Goal: Transaction & Acquisition: Purchase product/service

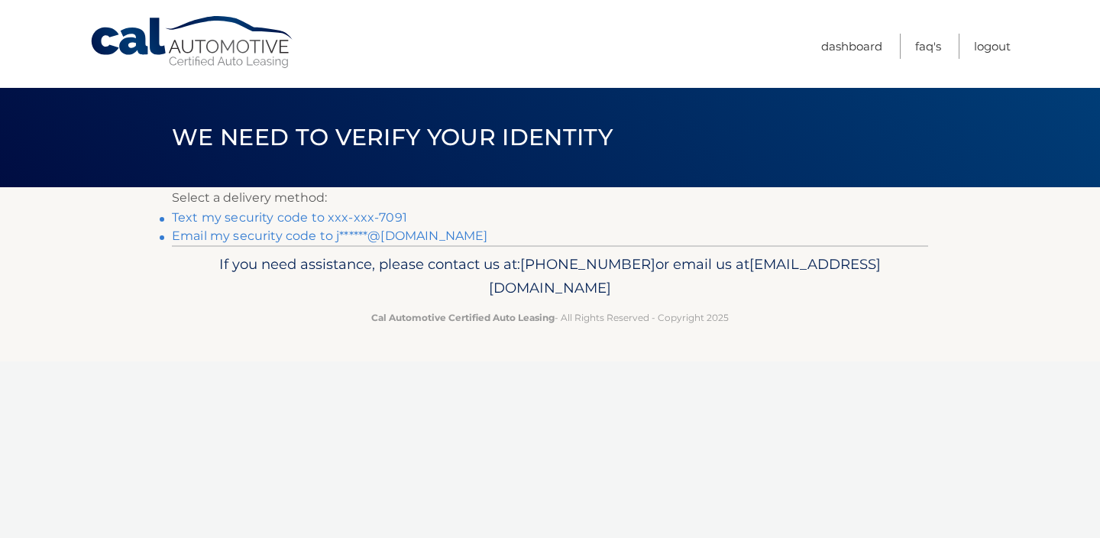
click at [266, 235] on link "Email my security code to j******@gmail.com" at bounding box center [330, 235] width 316 height 15
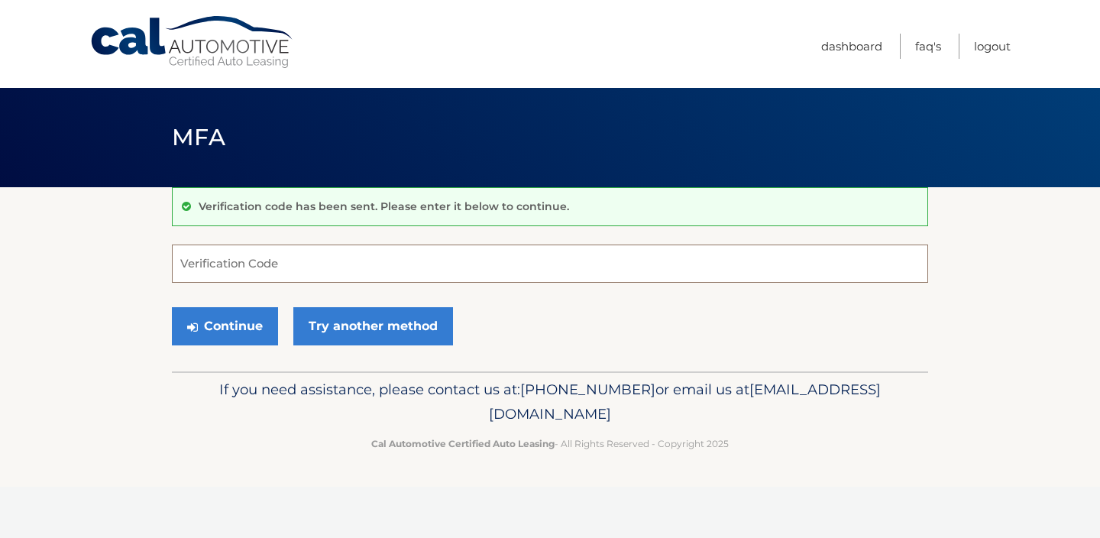
click at [262, 262] on input "Verification Code" at bounding box center [550, 263] width 756 height 38
paste input "908307"
type input "908307"
click at [209, 319] on button "Continue" at bounding box center [225, 326] width 106 height 38
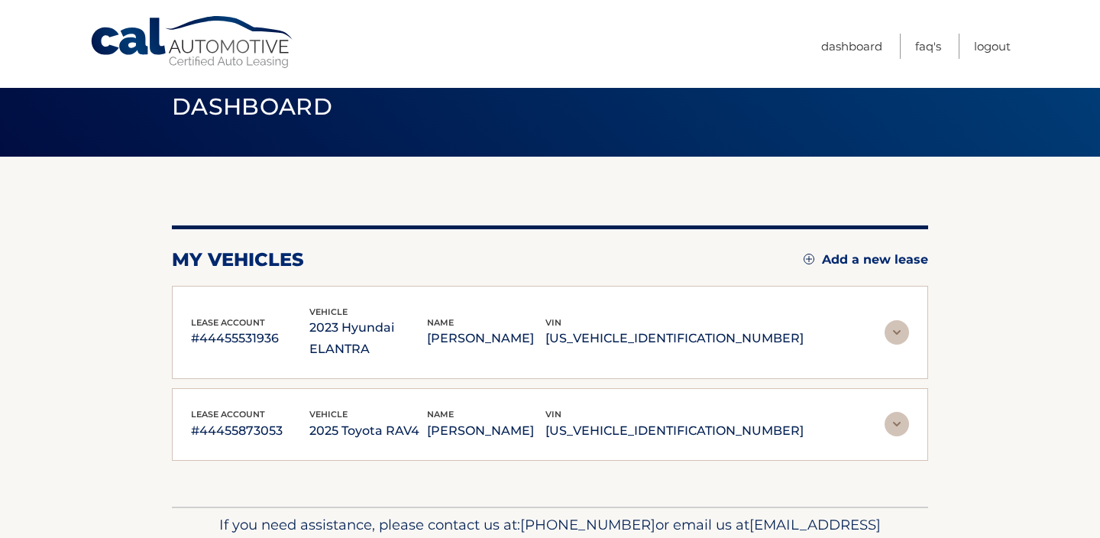
scroll to position [92, 0]
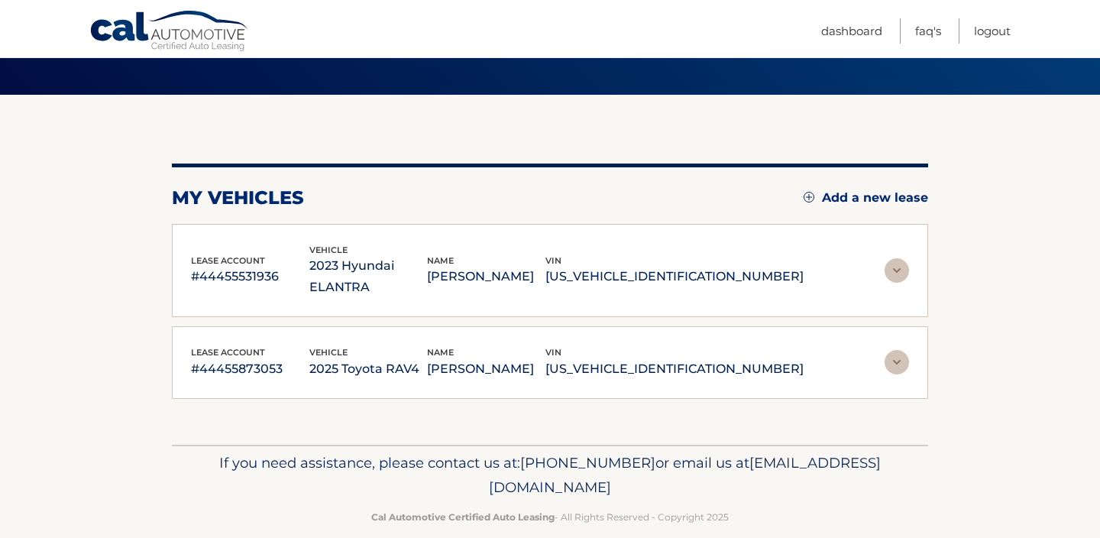
click at [893, 350] on img at bounding box center [896, 362] width 24 height 24
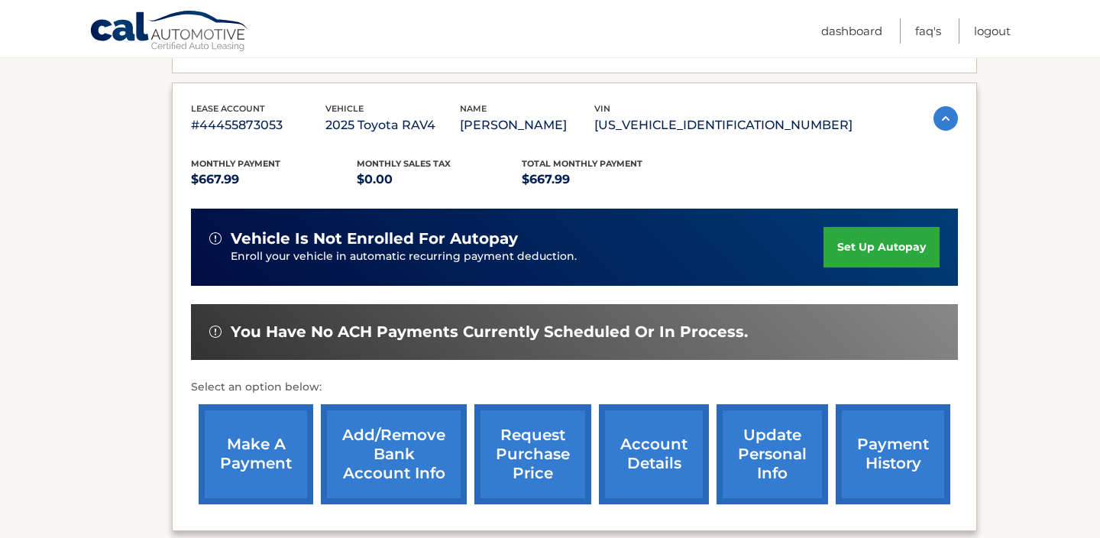
scroll to position [337, 0]
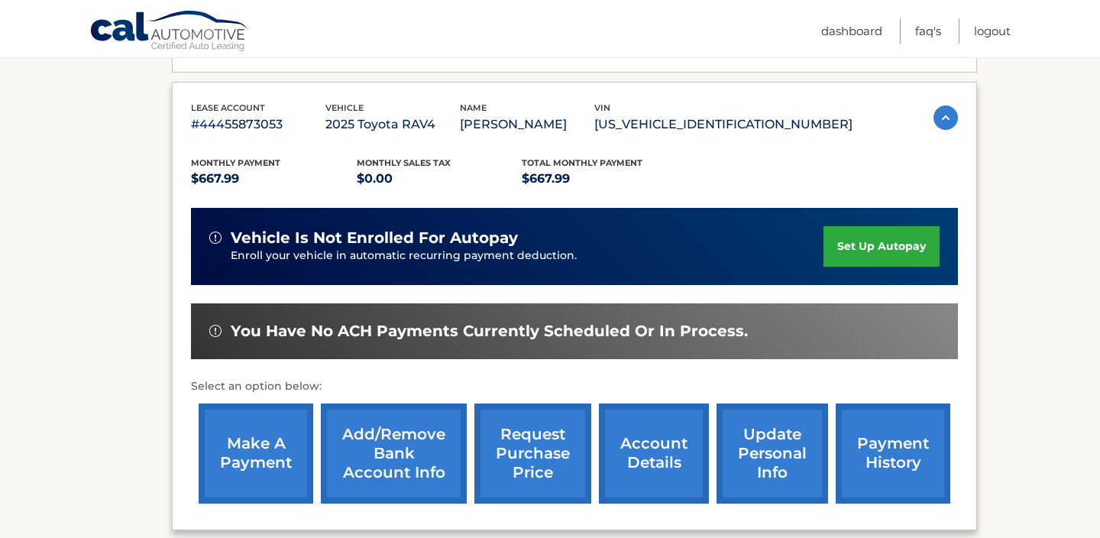
click at [241, 412] on link "make a payment" at bounding box center [256, 453] width 115 height 100
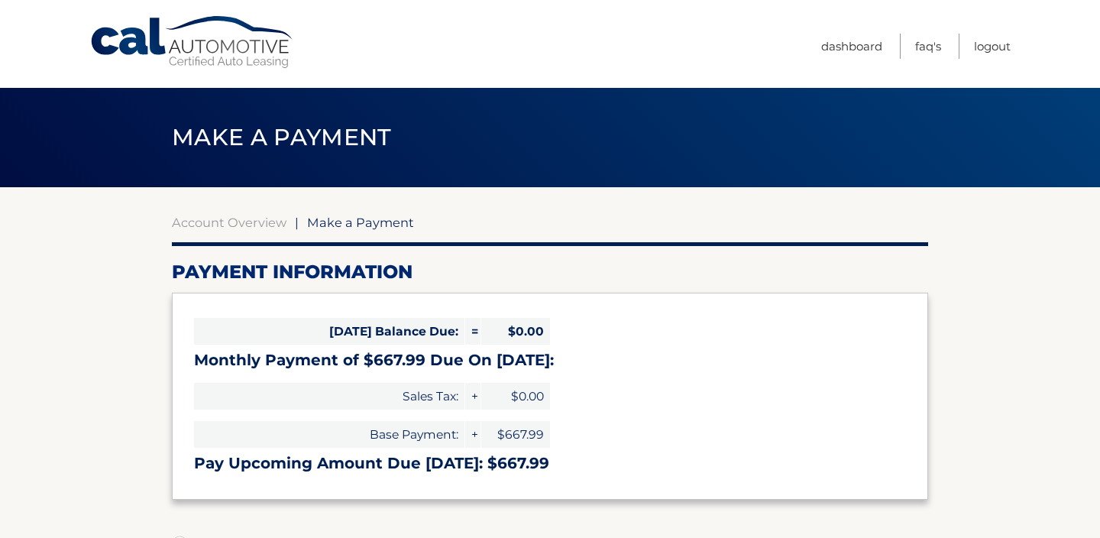
select select "YzY5NGRkNmEtYTQ3Mi00MDliLTg3MDQtMzcyODczNDEzYjQ4"
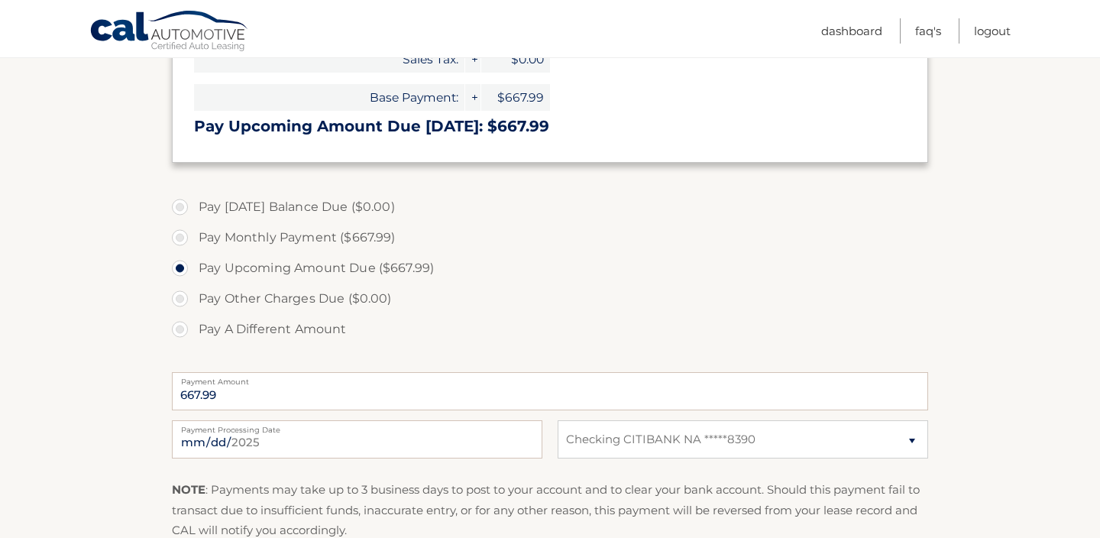
scroll to position [367, 0]
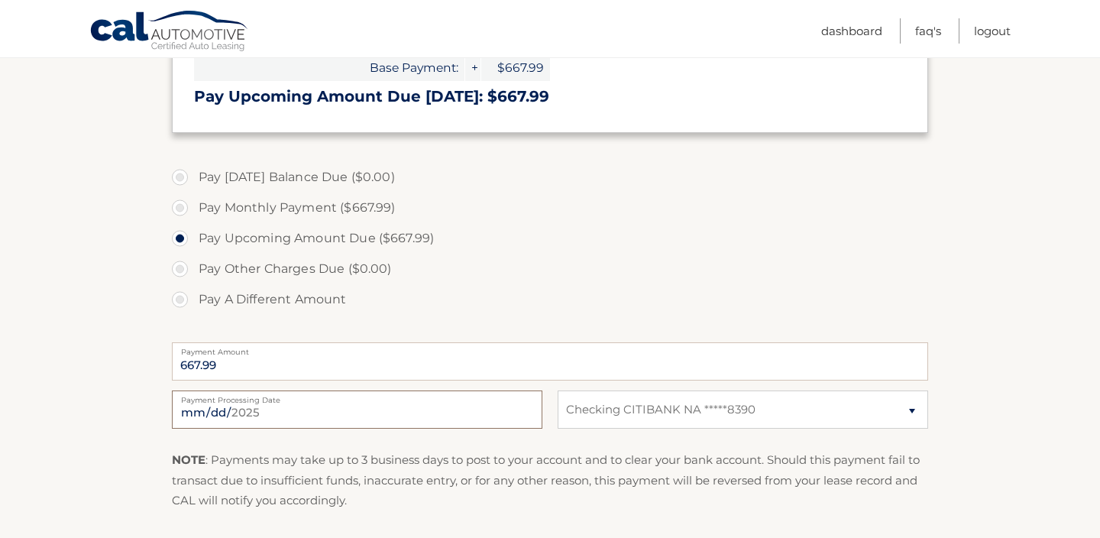
click at [508, 411] on input "2025-08-25" at bounding box center [357, 409] width 370 height 38
type input "2025-08-29"
click at [86, 317] on section "Account Overview | Make a Payment Payment Information Today's Balance Due: = $0…" at bounding box center [550, 215] width 1100 height 788
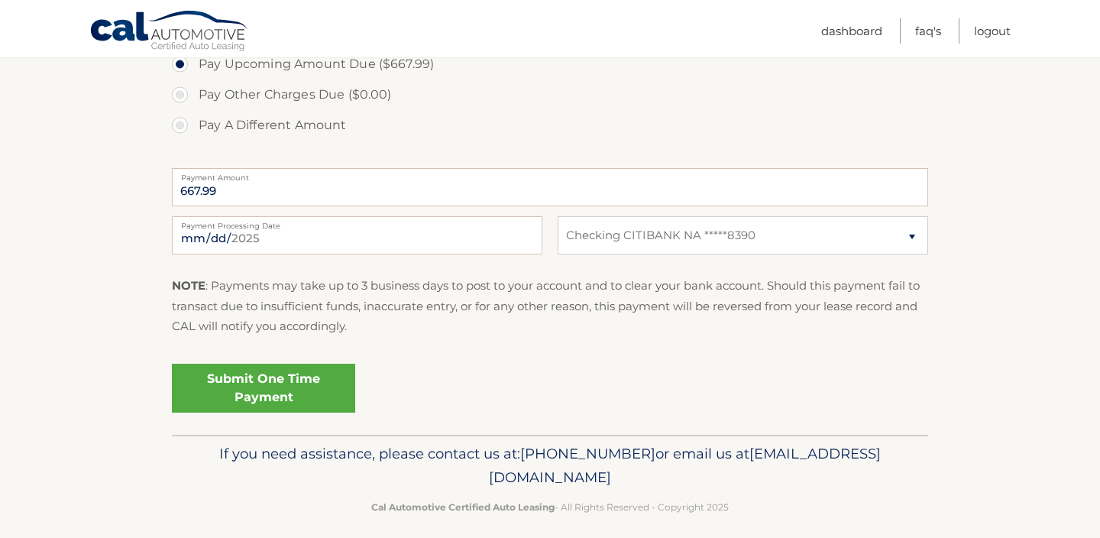
scroll to position [550, 0]
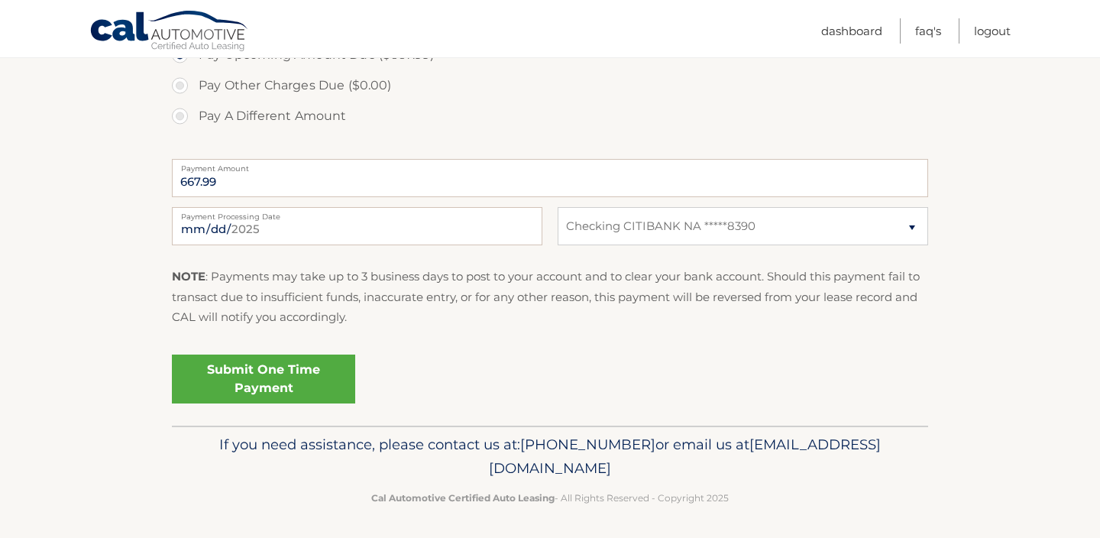
click at [280, 368] on link "Submit One Time Payment" at bounding box center [263, 378] width 183 height 49
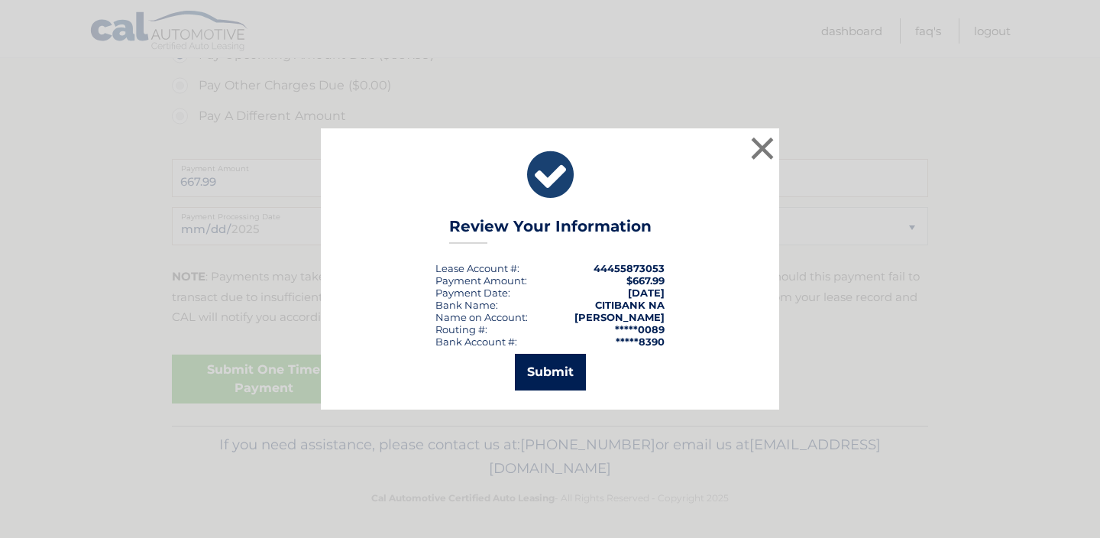
click at [547, 374] on button "Submit" at bounding box center [550, 372] width 71 height 37
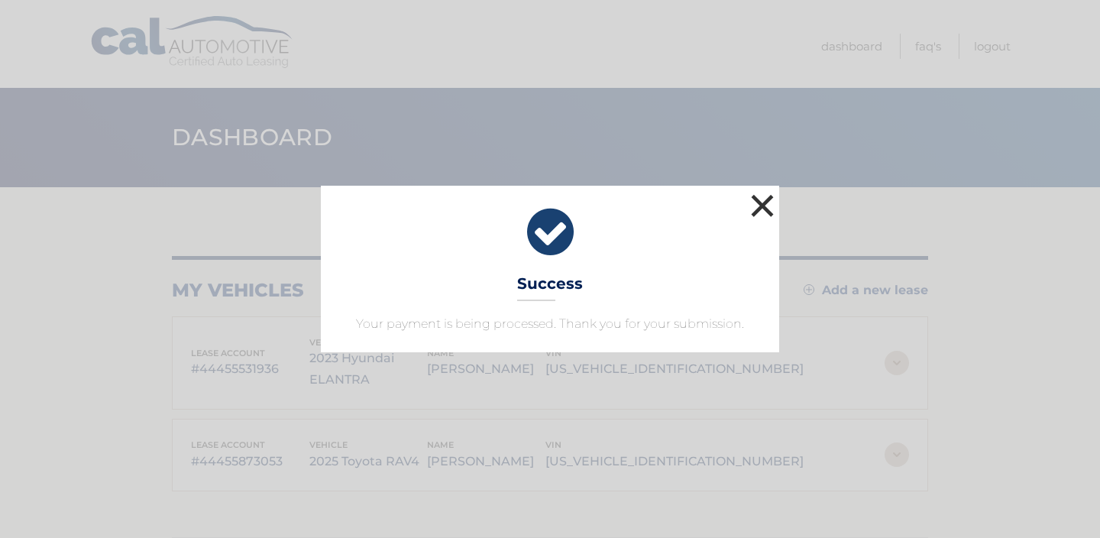
click at [758, 204] on button "×" at bounding box center [762, 205] width 31 height 31
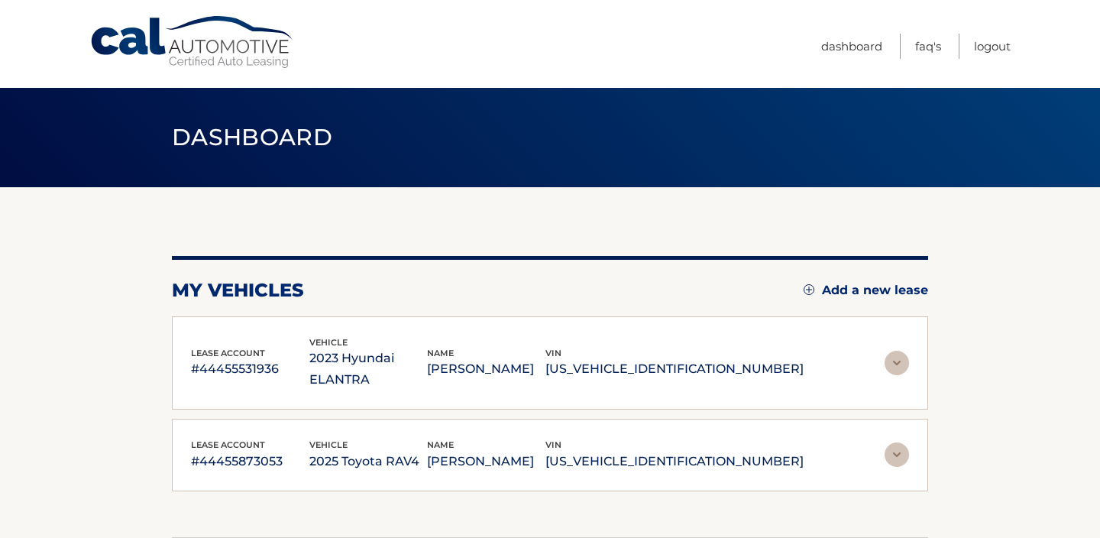
click at [897, 442] on img at bounding box center [896, 454] width 24 height 24
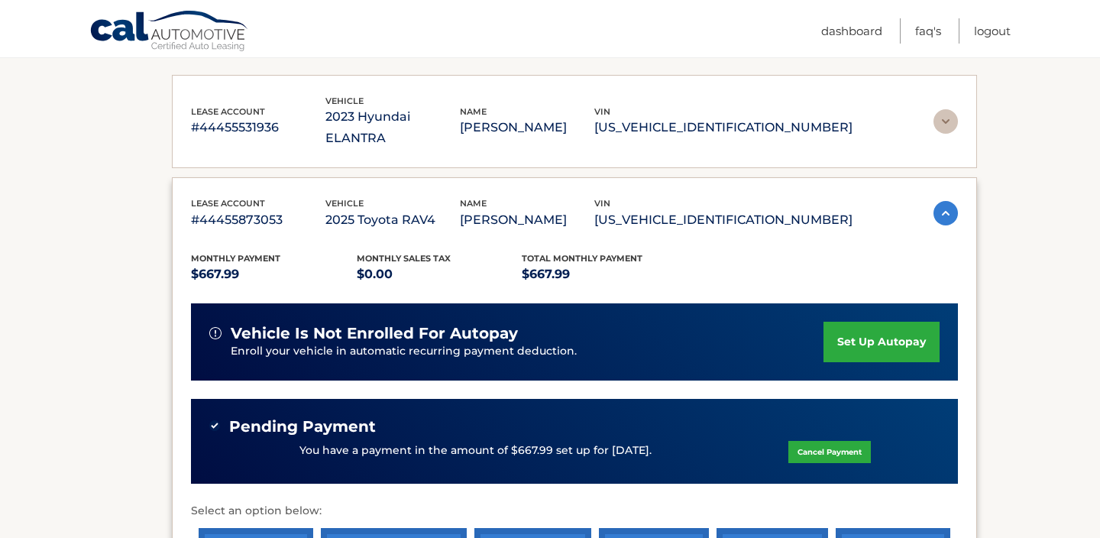
scroll to position [244, 0]
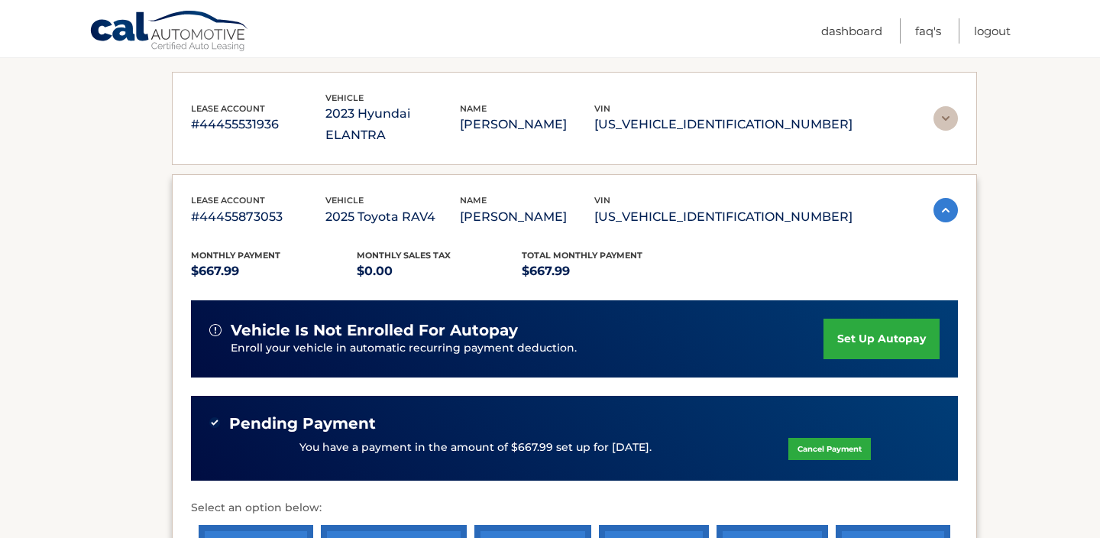
click at [943, 198] on img at bounding box center [945, 210] width 24 height 24
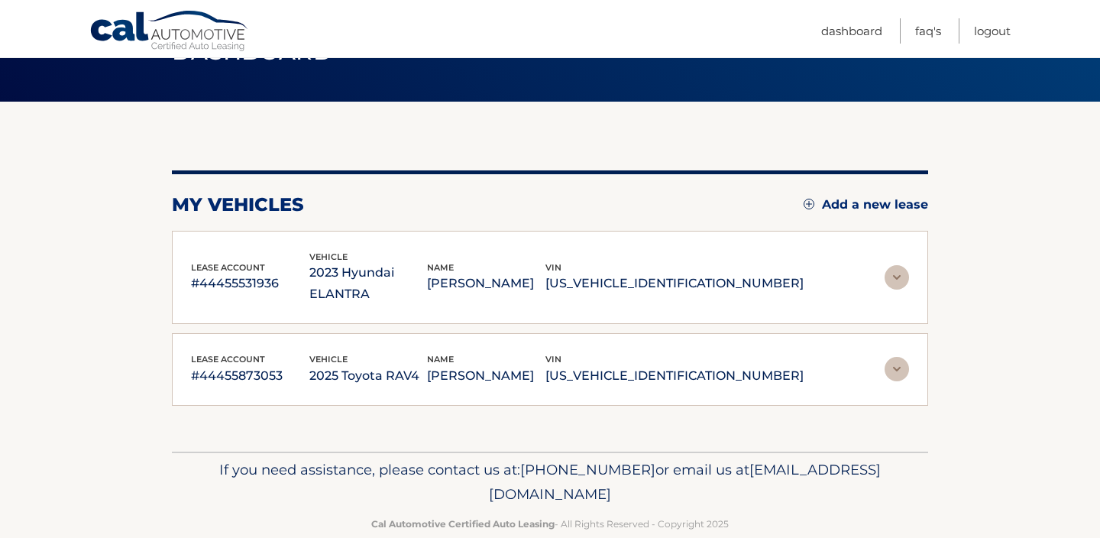
scroll to position [92, 0]
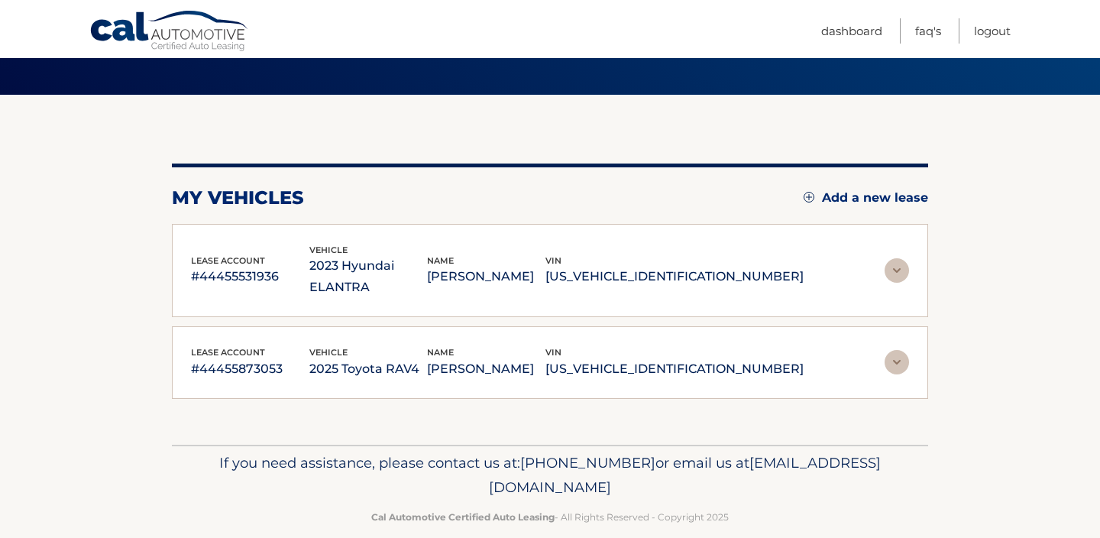
click at [807, 196] on img at bounding box center [809, 197] width 11 height 11
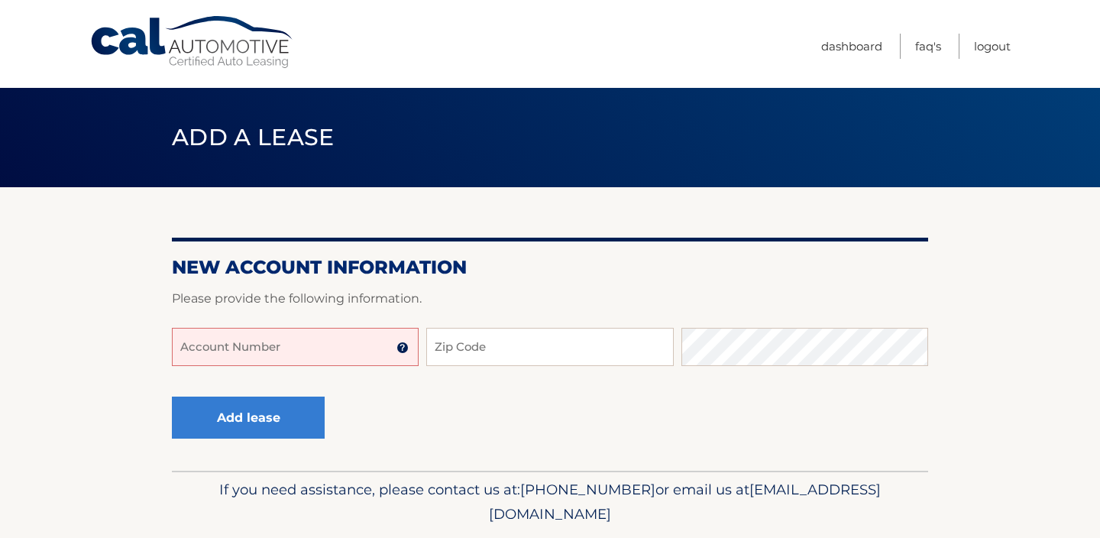
click at [246, 353] on input "Account Number" at bounding box center [295, 347] width 247 height 38
click at [403, 354] on img at bounding box center [402, 347] width 12 height 12
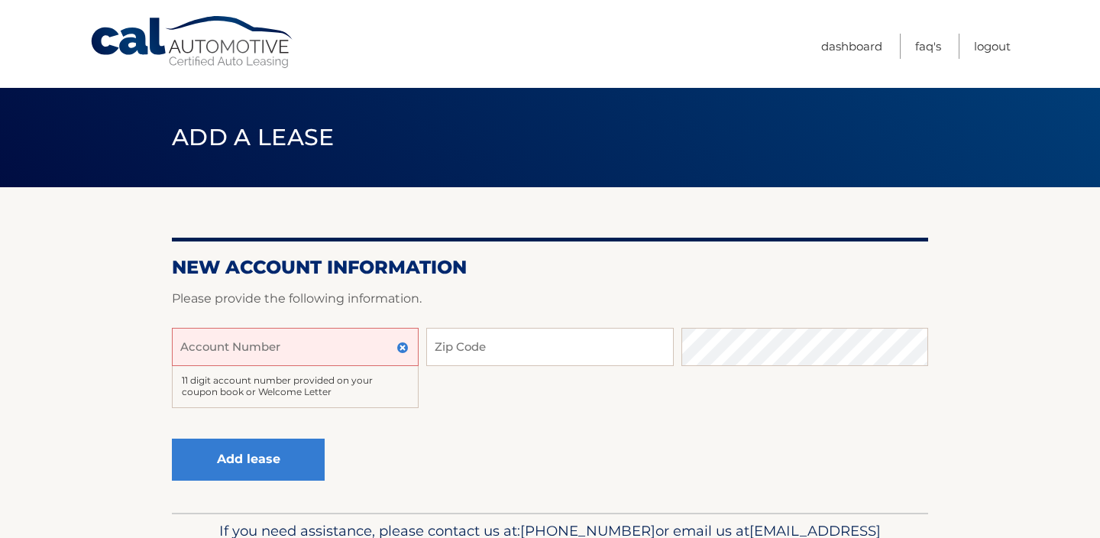
click at [209, 349] on input "Account Number" at bounding box center [295, 347] width 247 height 38
click at [252, 354] on input "44455990786" at bounding box center [295, 347] width 247 height 38
type input "44455990786"
click at [405, 350] on img at bounding box center [402, 347] width 12 height 12
click at [269, 354] on input "44455990786" at bounding box center [295, 347] width 247 height 38
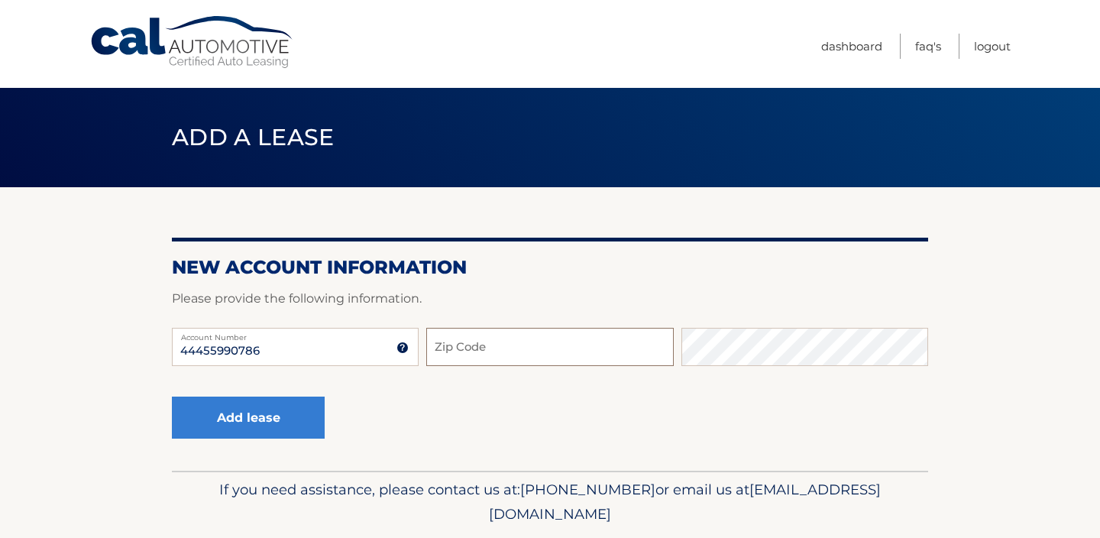
click at [428, 340] on input "Zip Code" at bounding box center [549, 347] width 247 height 38
type input "10583"
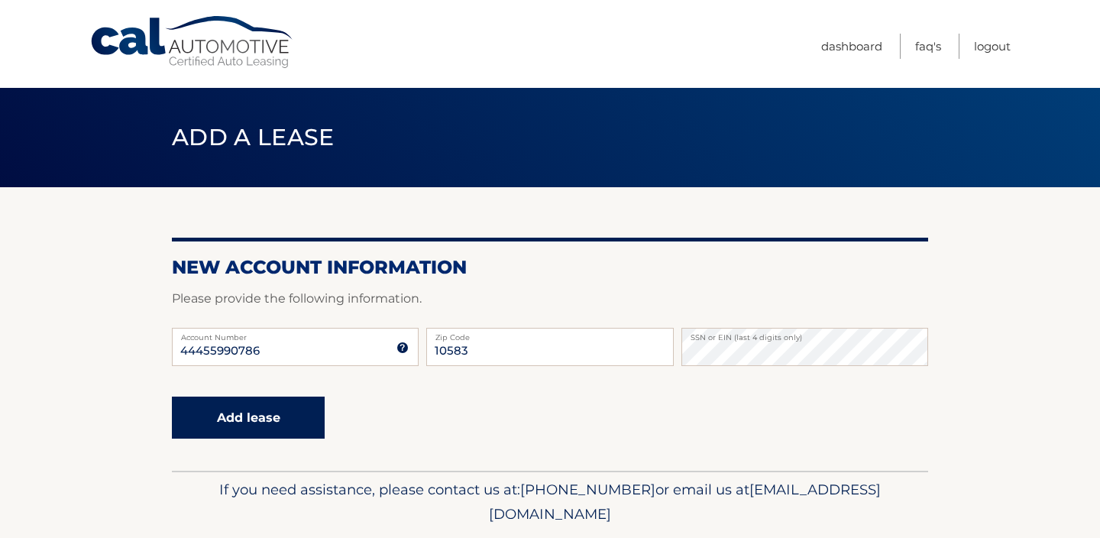
click at [274, 416] on button "Add lease" at bounding box center [248, 417] width 153 height 42
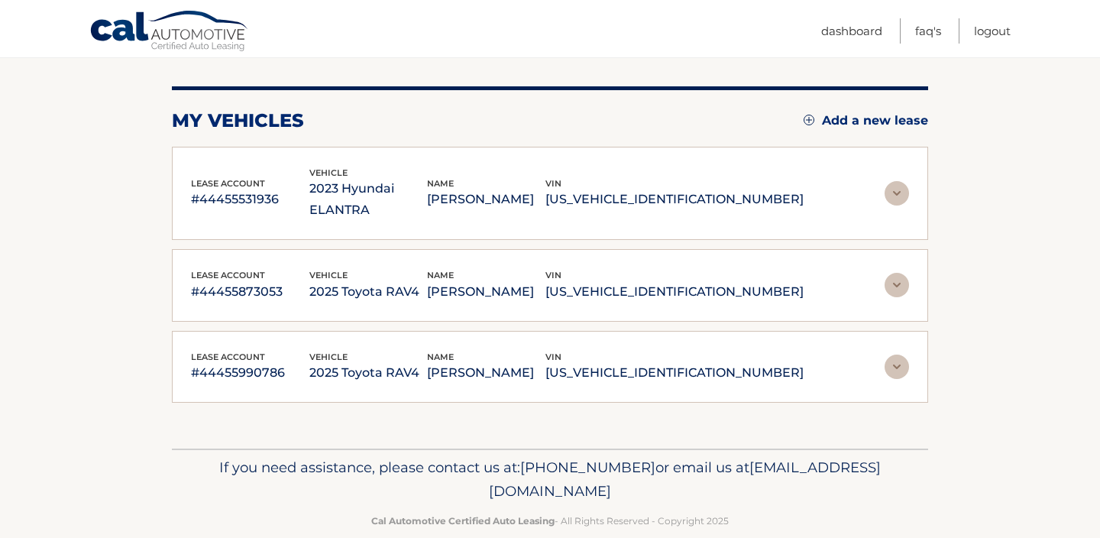
scroll to position [173, 0]
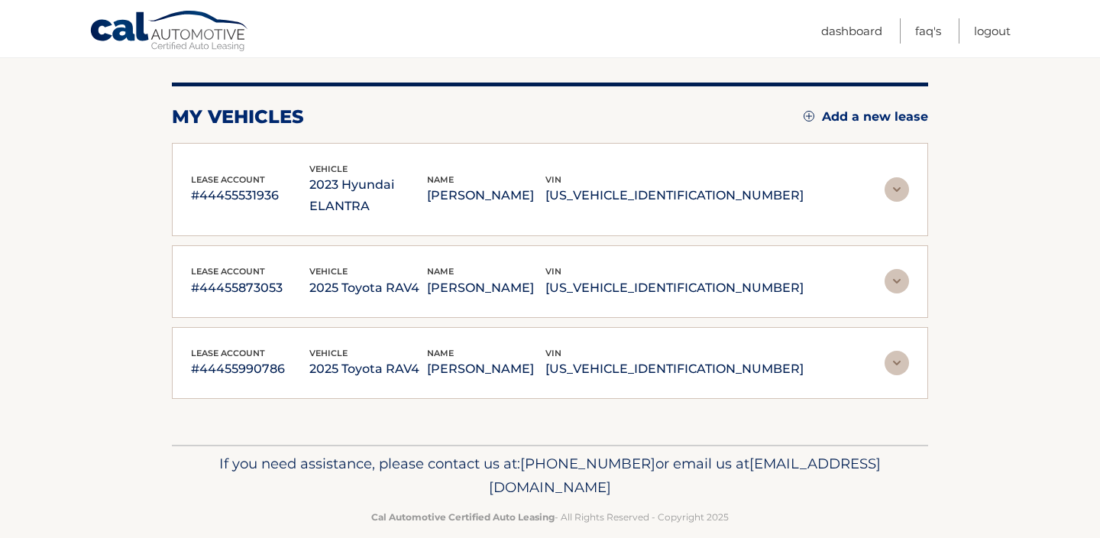
click at [894, 351] on img at bounding box center [896, 363] width 24 height 24
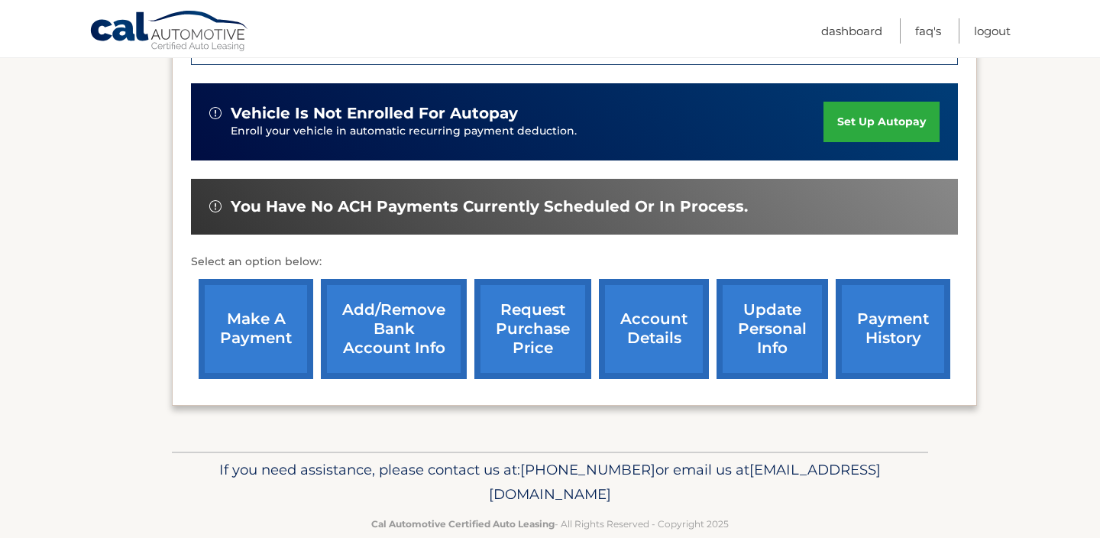
scroll to position [606, 0]
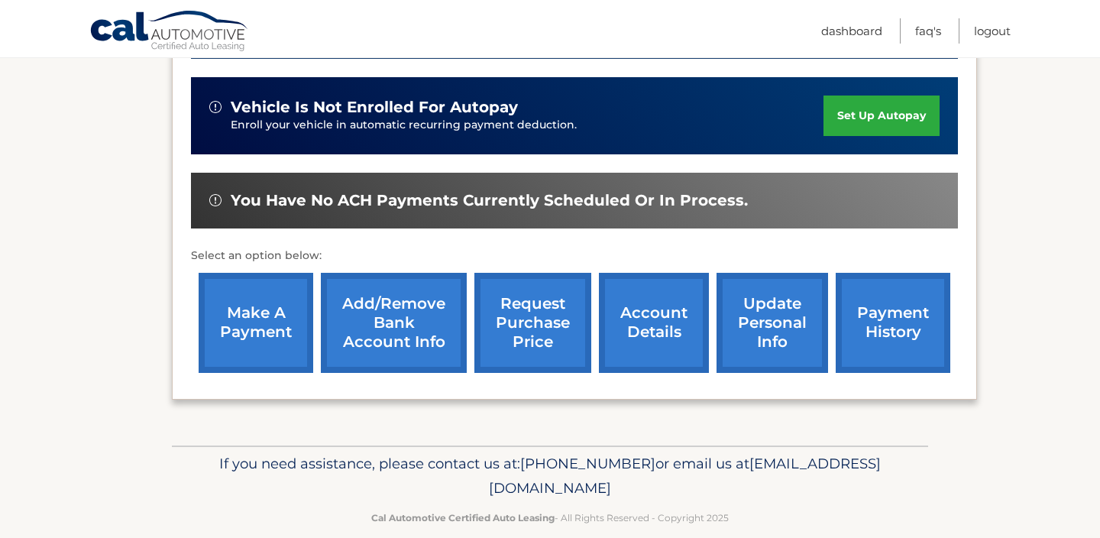
click at [234, 295] on link "make a payment" at bounding box center [256, 323] width 115 height 100
click at [252, 294] on link "make a payment" at bounding box center [256, 323] width 115 height 100
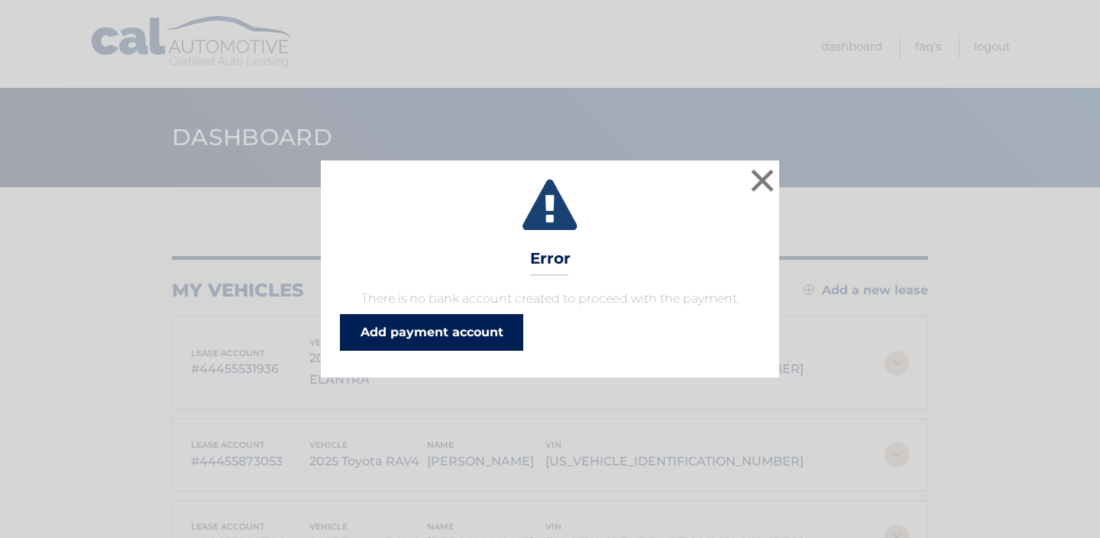
click at [456, 329] on link "Add payment account" at bounding box center [431, 332] width 183 height 37
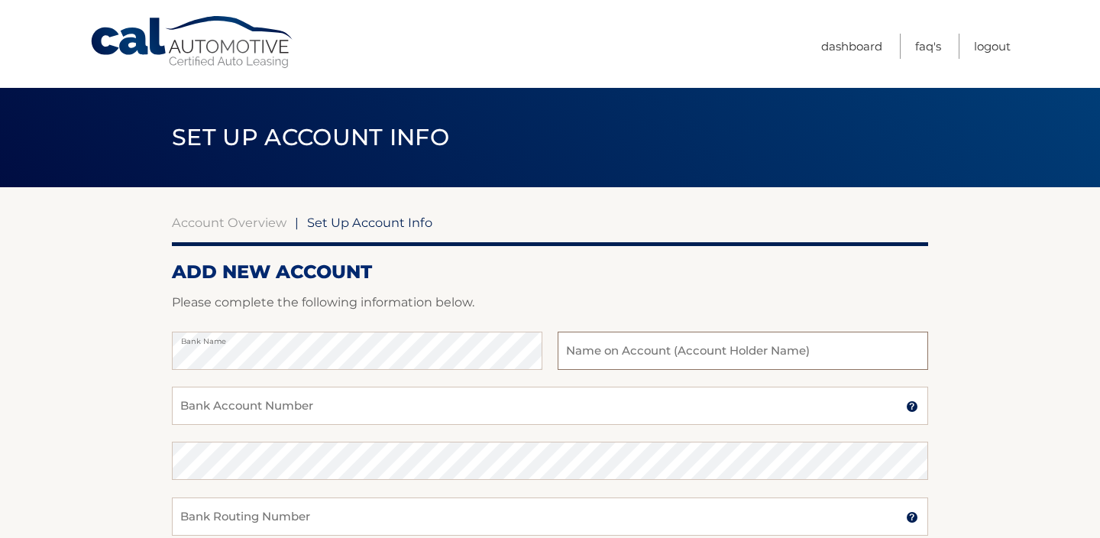
click at [605, 350] on input "text" at bounding box center [743, 350] width 370 height 38
type input "[PERSON_NAME]"
click at [264, 403] on input "Bank Account Number" at bounding box center [550, 405] width 756 height 38
type input "49698390"
click at [209, 522] on input "Bank Routing Number" at bounding box center [550, 516] width 756 height 38
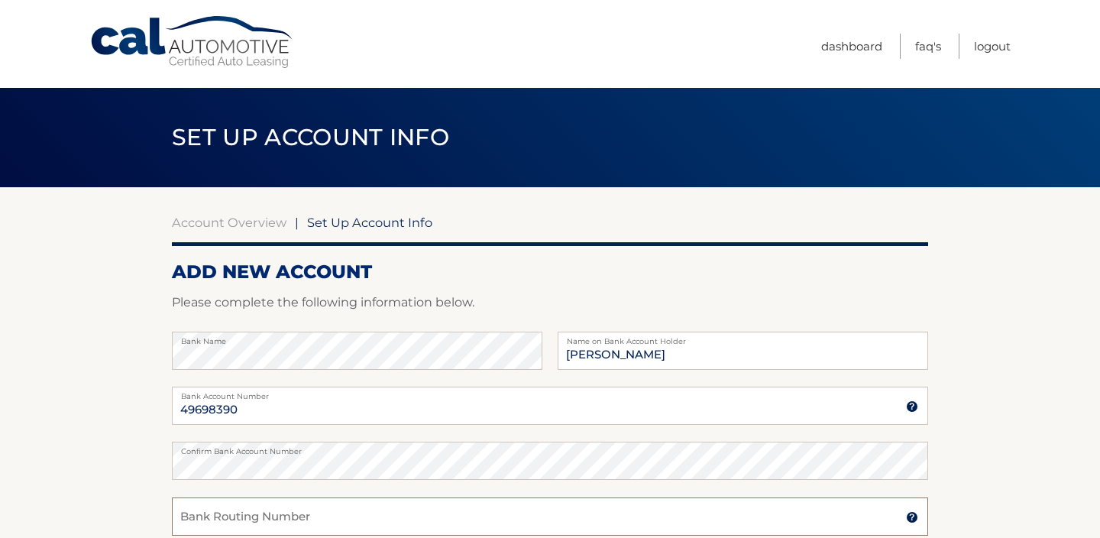
type input "021000089"
click at [89, 391] on section "Account Overview | Set Up Account Info ADD NEW ACCOUNT Please complete the foll…" at bounding box center [550, 478] width 1100 height 583
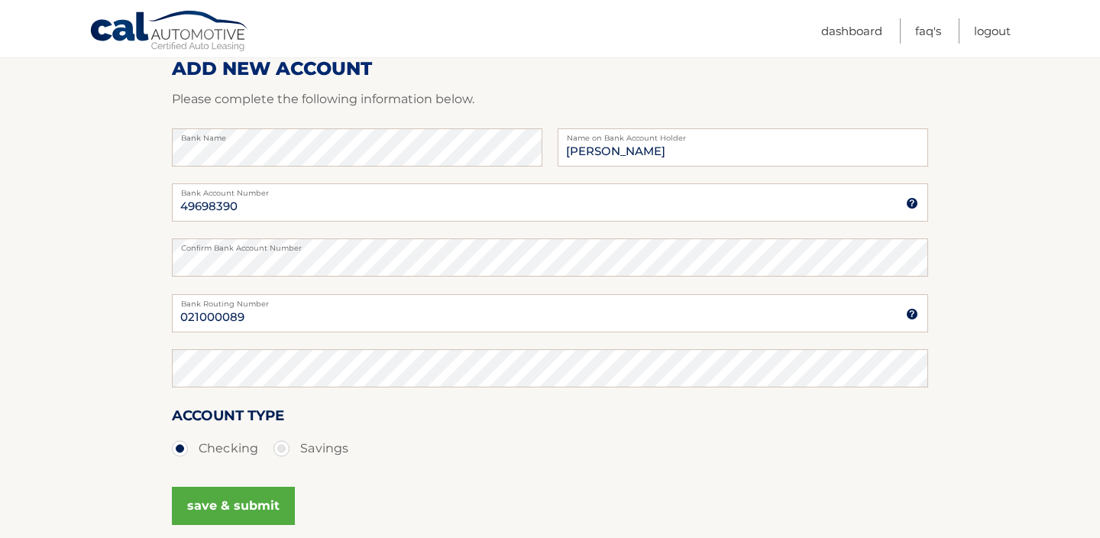
scroll to position [214, 0]
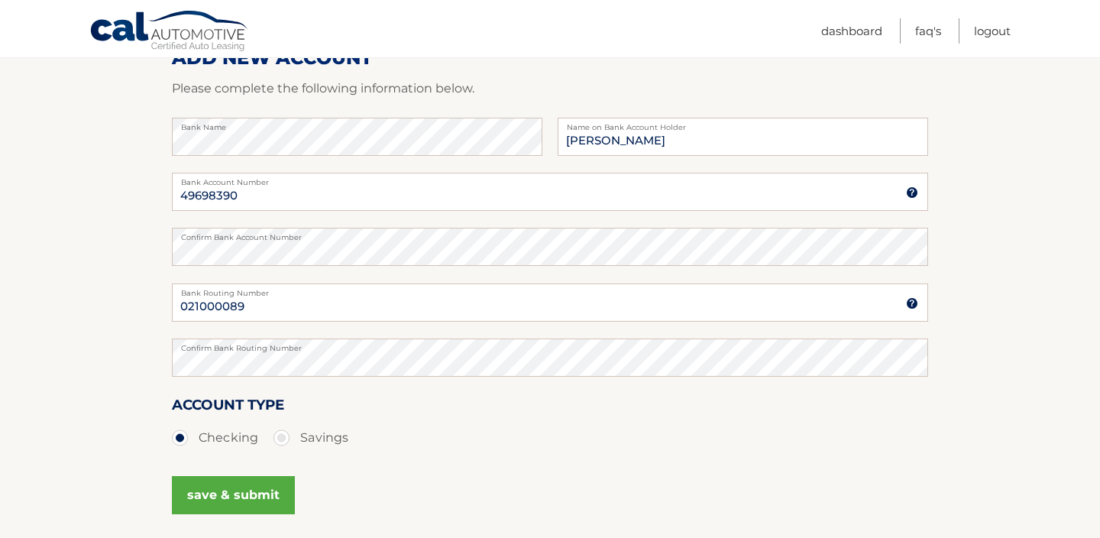
click at [231, 500] on button "save & submit" at bounding box center [233, 495] width 123 height 38
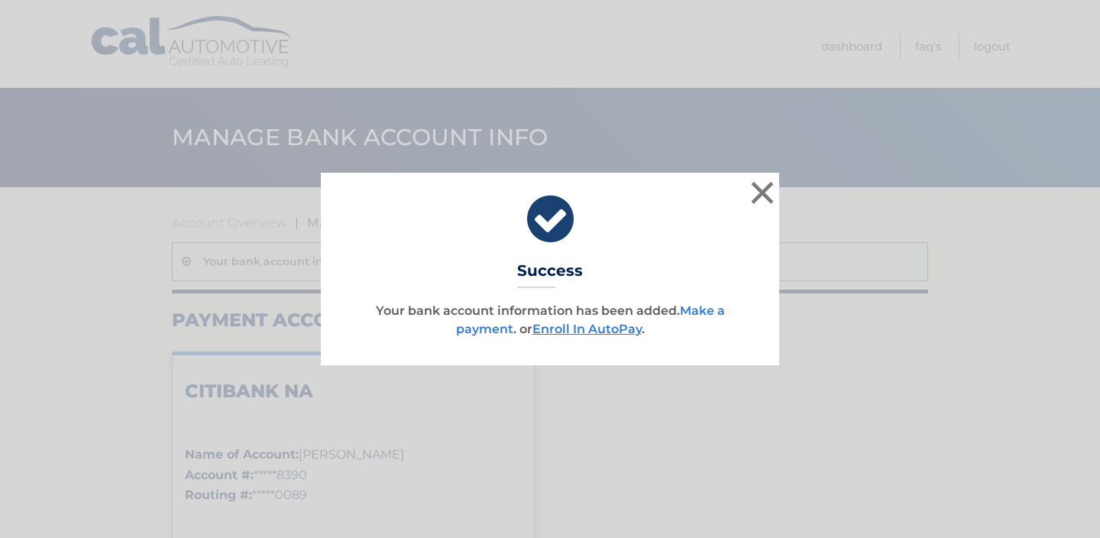
click at [464, 328] on link "Make a payment" at bounding box center [590, 319] width 269 height 33
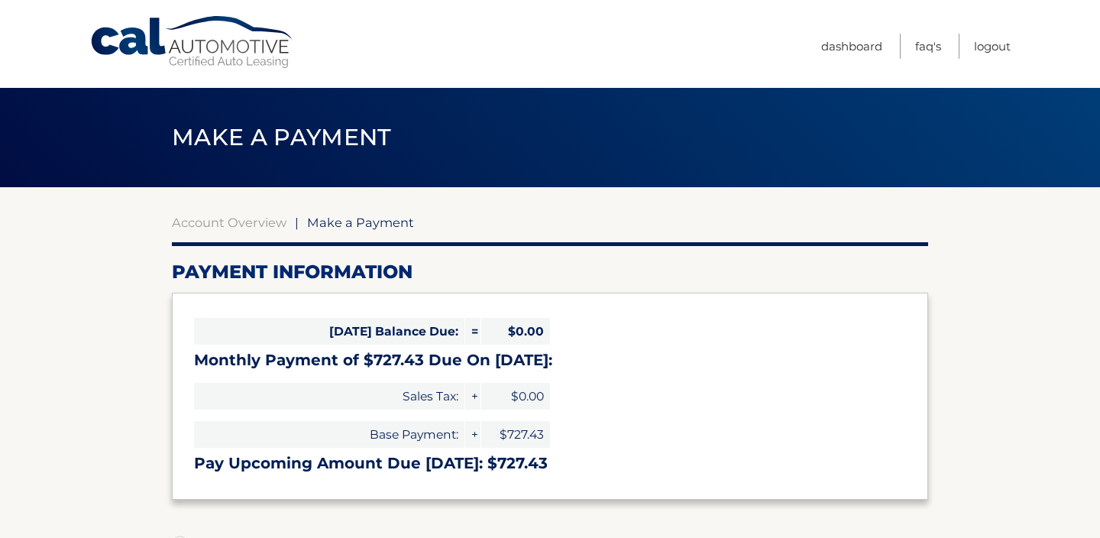
select select "MTJlYWU5MTctYTExYy00M2IwLWFkYmYtZjIxNTFlMDQxMjE2"
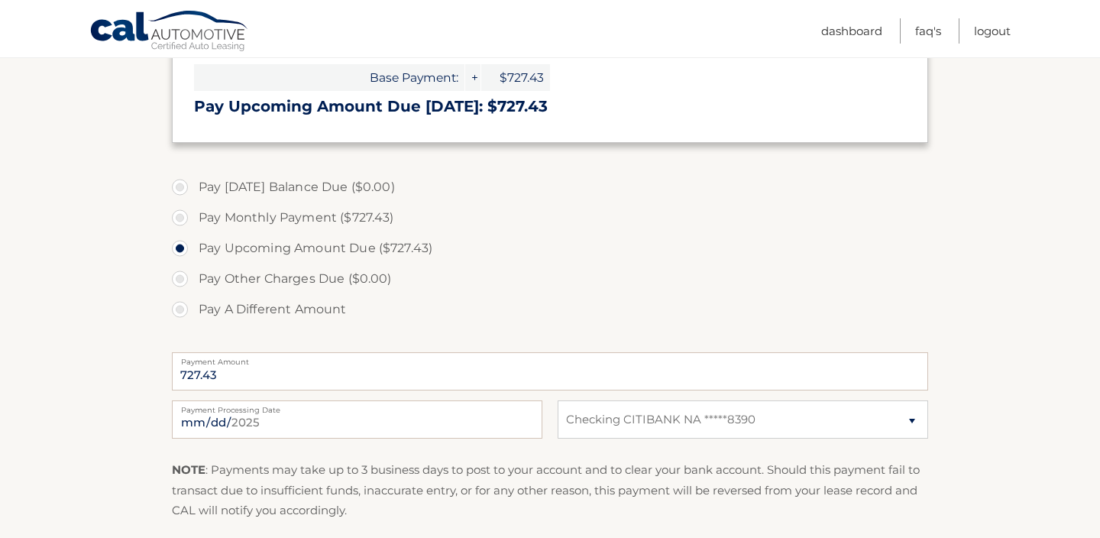
scroll to position [367, 0]
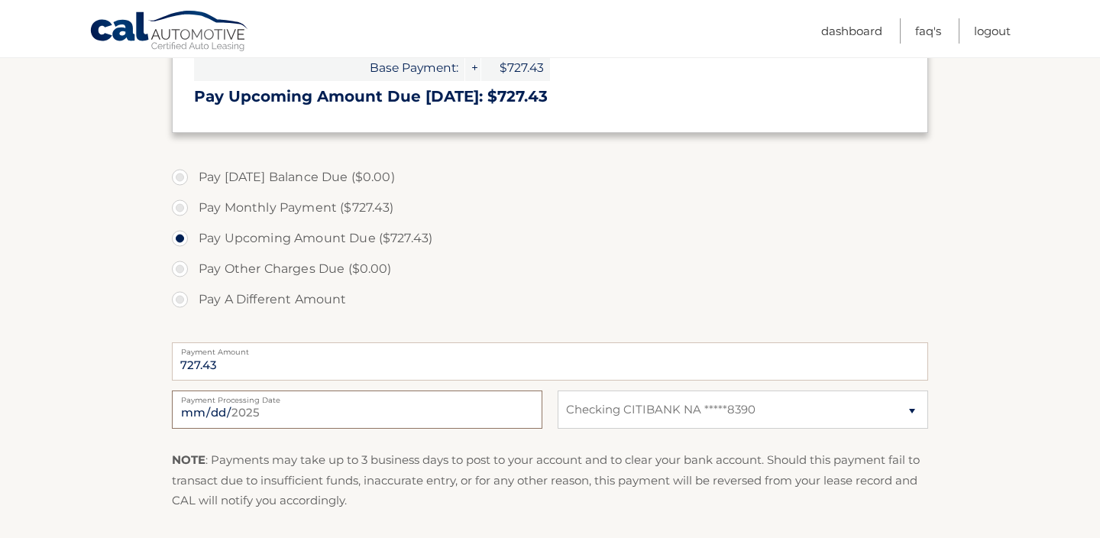
click at [319, 419] on input "[DATE]" at bounding box center [357, 409] width 370 height 38
type input "2025-08-29"
click at [69, 315] on section "Account Overview | Make a Payment Payment Information Today's Balance Due: = $0…" at bounding box center [550, 215] width 1100 height 788
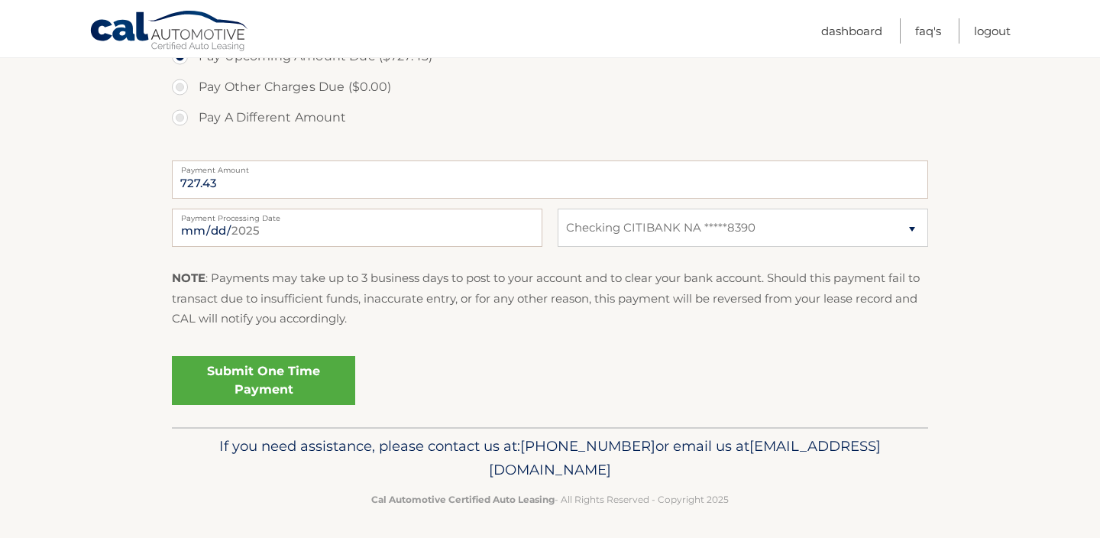
scroll to position [554, 0]
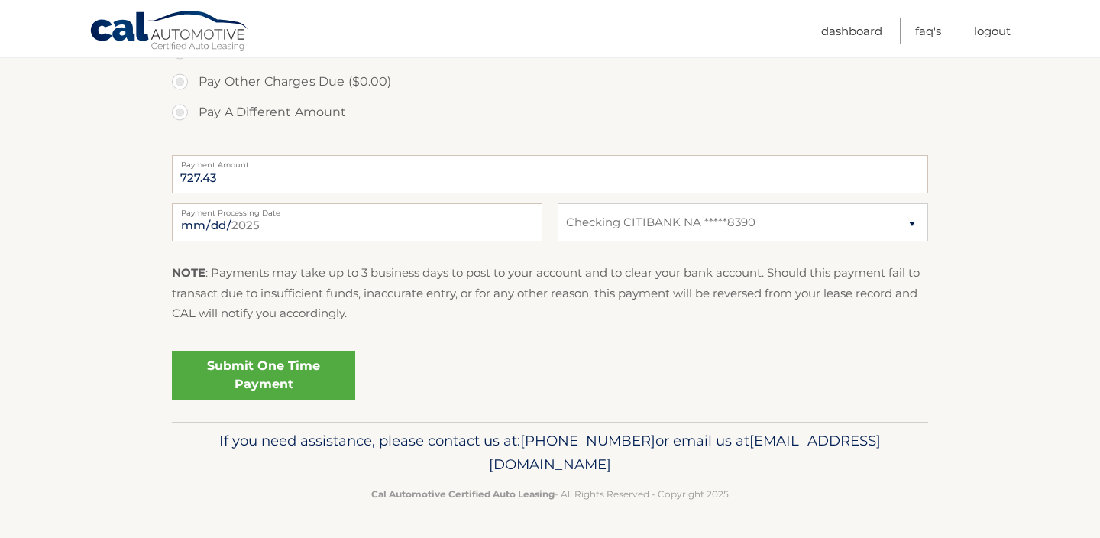
click at [250, 350] on div "Submit One Time Payment" at bounding box center [550, 371] width 756 height 55
click at [247, 374] on link "Submit One Time Payment" at bounding box center [263, 375] width 183 height 49
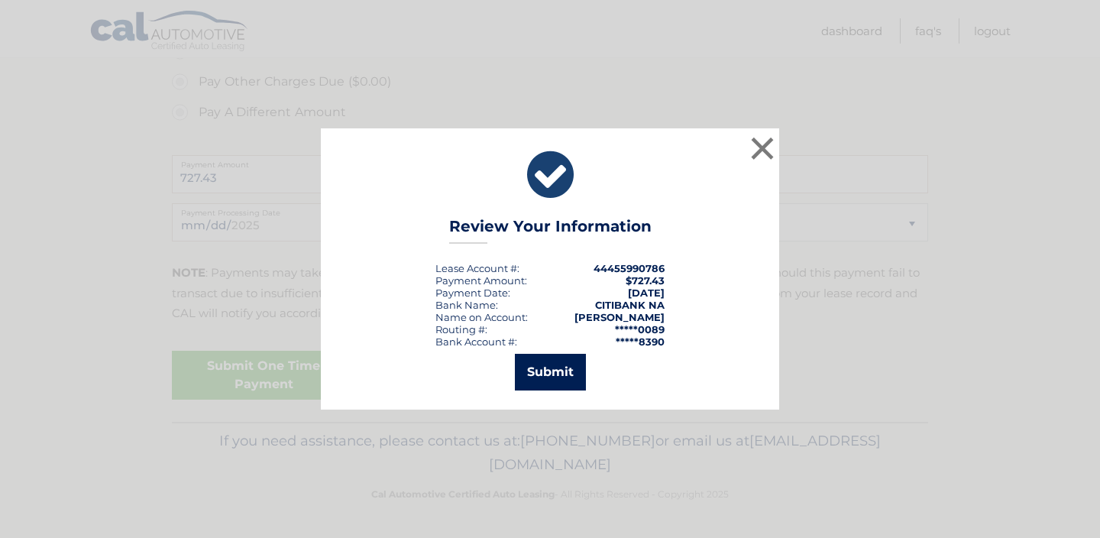
click at [560, 365] on button "Submit" at bounding box center [550, 372] width 71 height 37
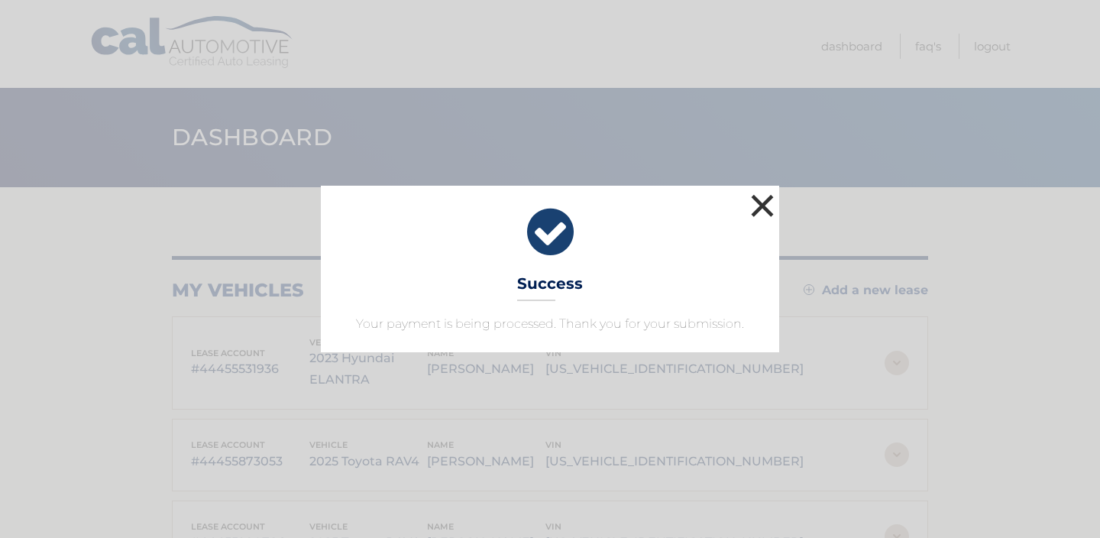
click at [755, 209] on button "×" at bounding box center [762, 205] width 31 height 31
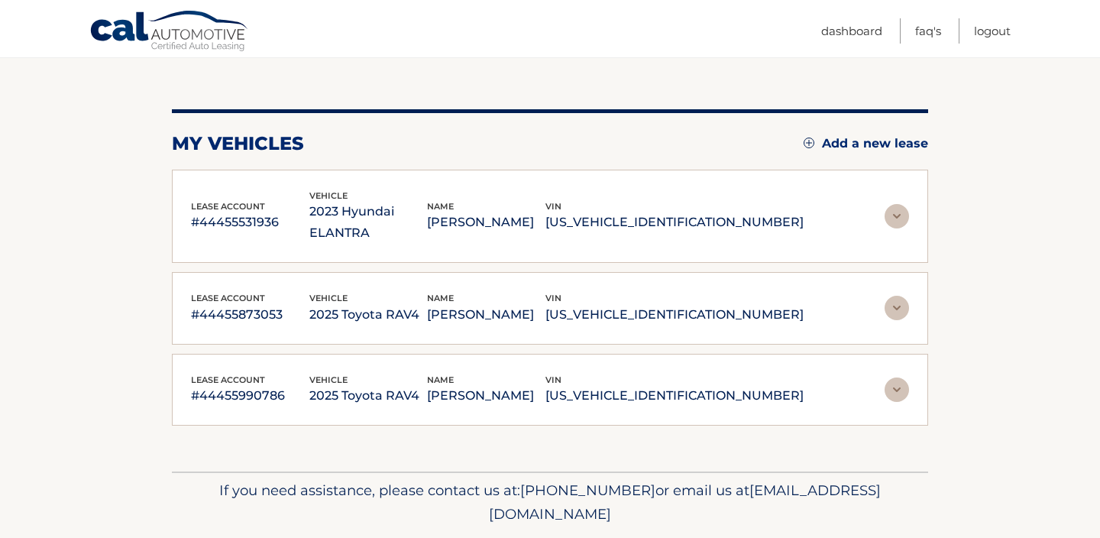
scroll to position [153, 0]
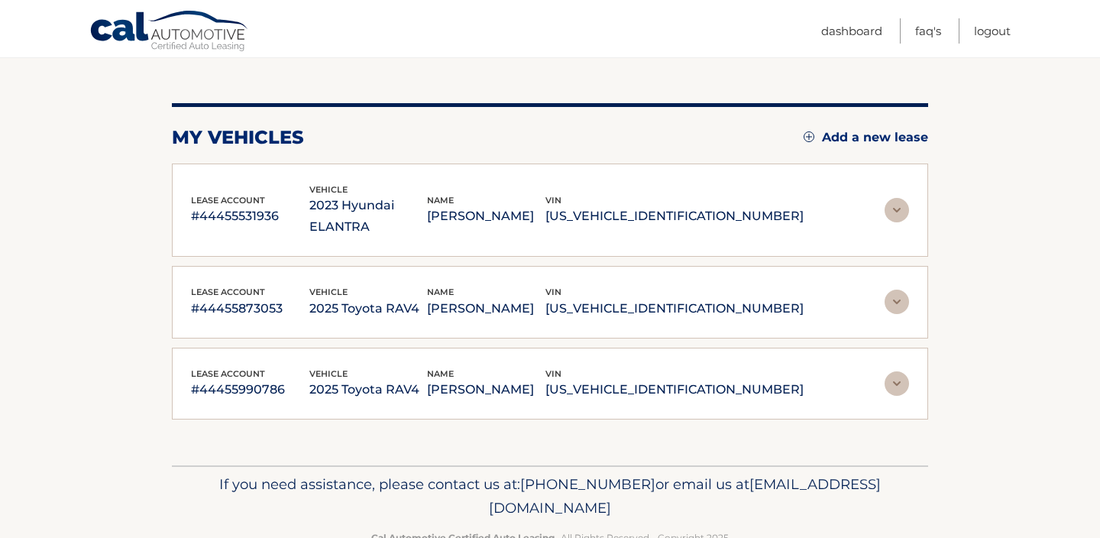
click at [896, 371] on img at bounding box center [896, 383] width 24 height 24
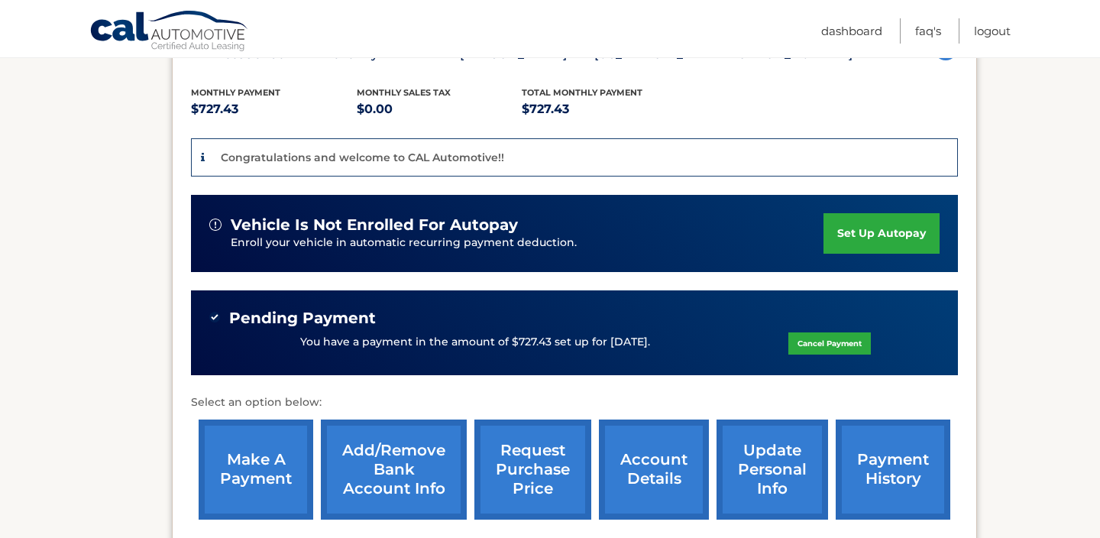
scroll to position [489, 0]
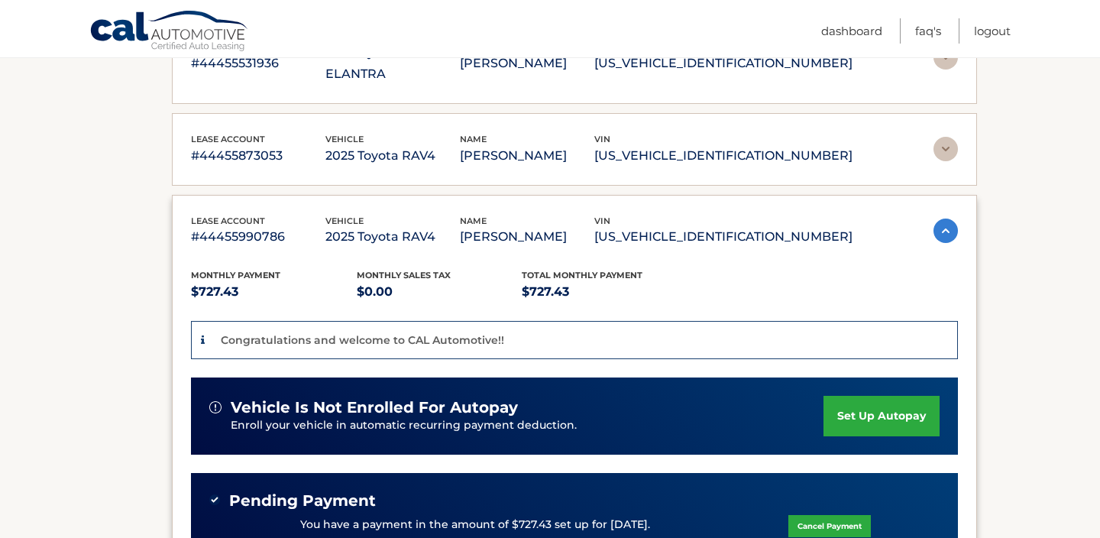
click at [937, 218] on img at bounding box center [945, 230] width 24 height 24
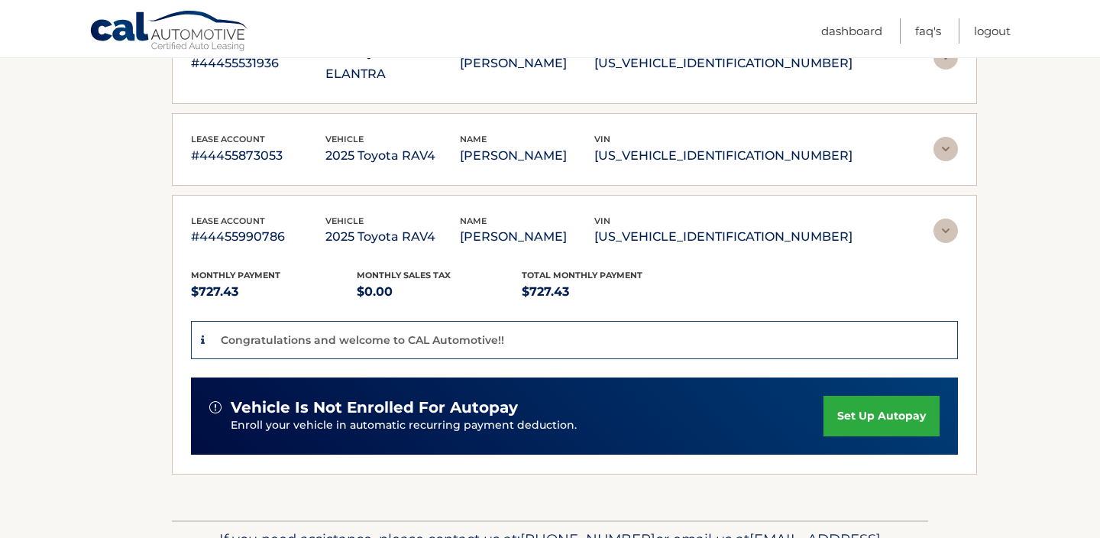
scroll to position [173, 0]
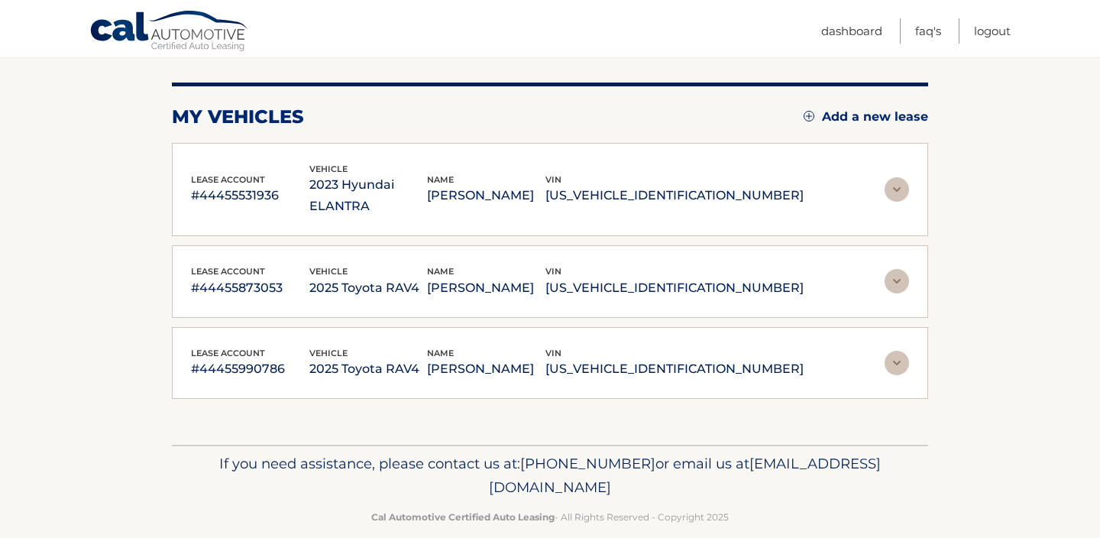
click at [902, 179] on img at bounding box center [896, 189] width 24 height 24
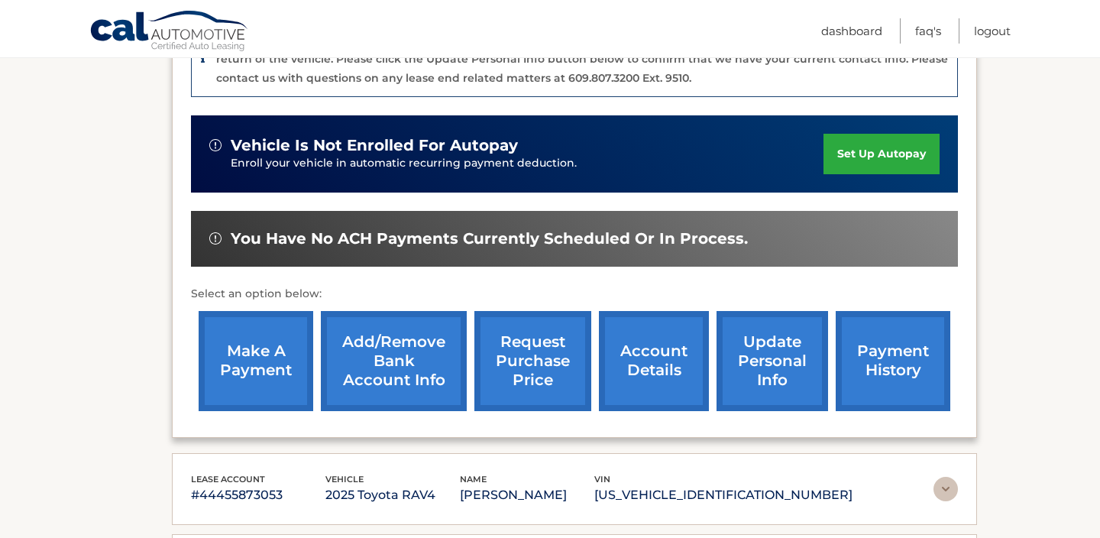
scroll to position [448, 0]
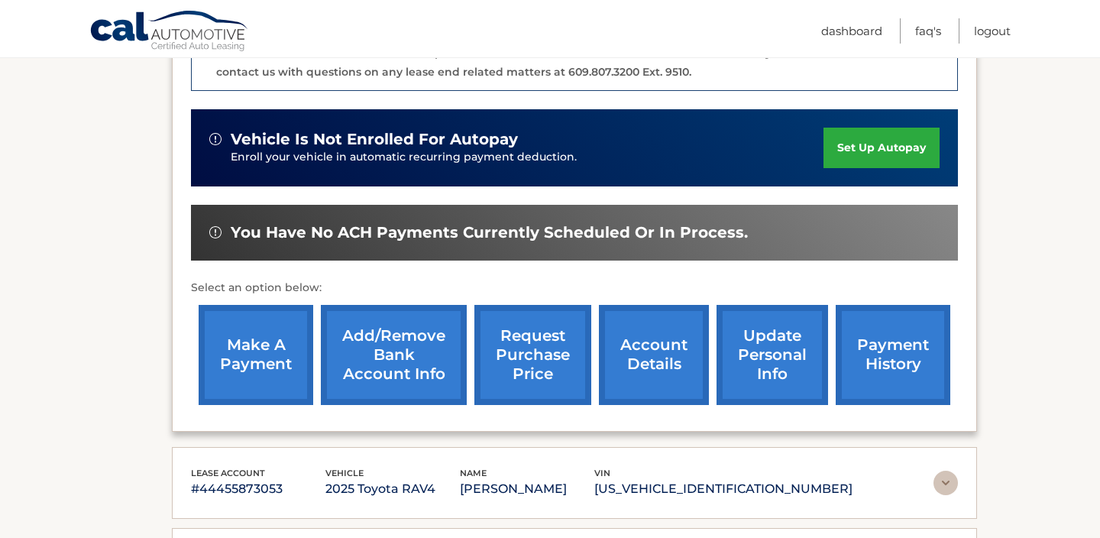
click at [251, 316] on link "make a payment" at bounding box center [256, 355] width 115 height 100
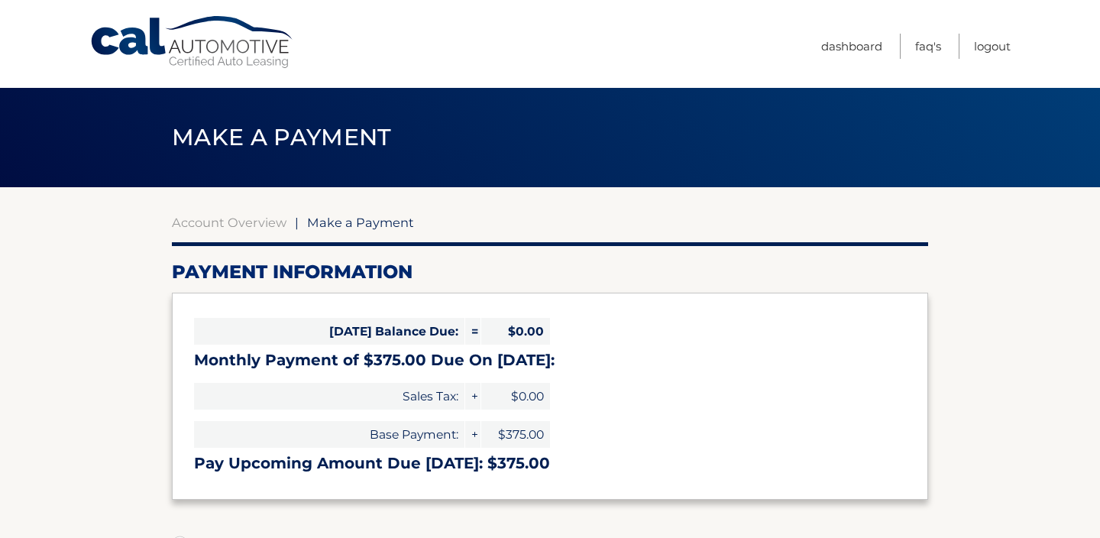
select select "YjBkYTUwNWQtM2I5OS00ZTRkLWIyMTgtYTJmNTBiMTk1ODMy"
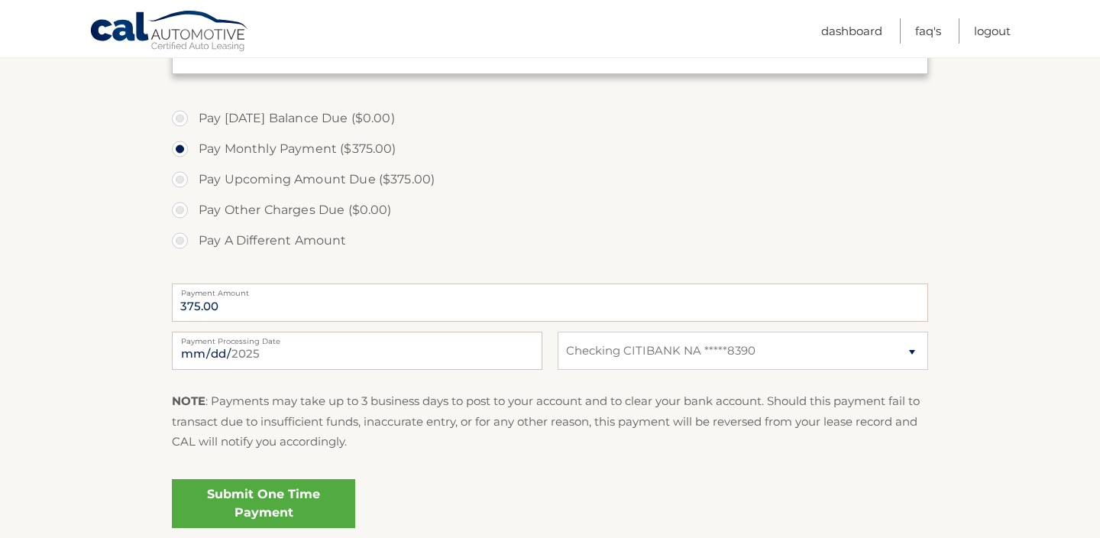
scroll to position [428, 0]
click at [430, 347] on input "[DATE]" at bounding box center [357, 348] width 370 height 38
type input "[DATE]"
click at [34, 212] on section "Account Overview | Make a Payment Payment Information [DATE] Balance Due: = $0.…" at bounding box center [550, 153] width 1100 height 788
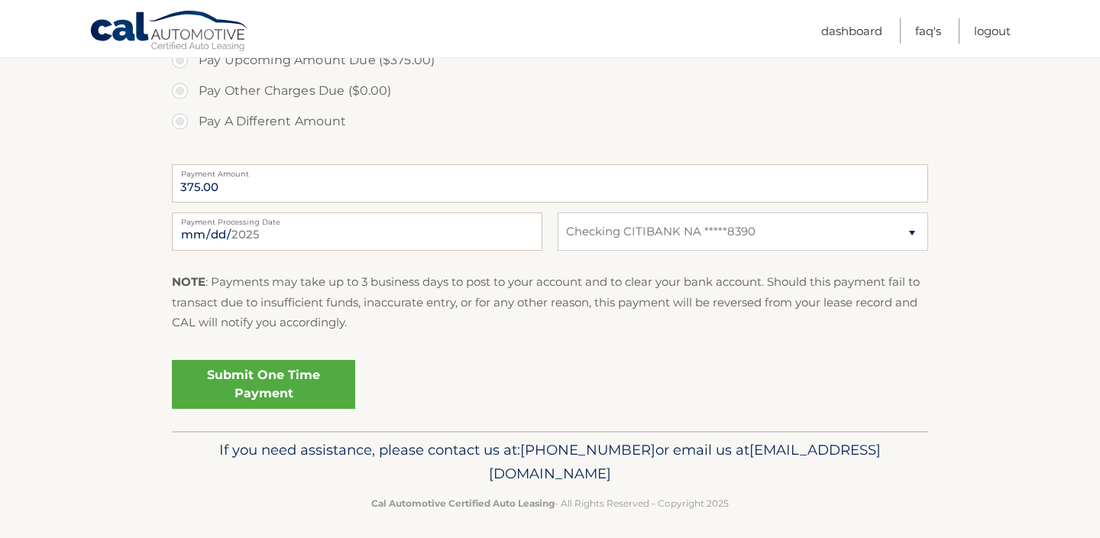
scroll to position [554, 0]
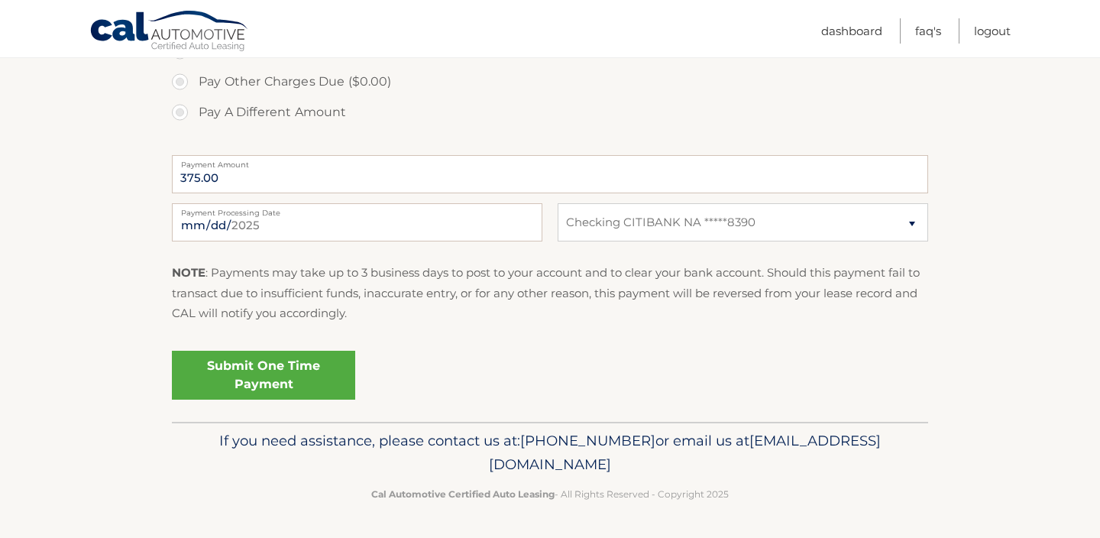
click at [238, 372] on link "Submit One Time Payment" at bounding box center [263, 375] width 183 height 49
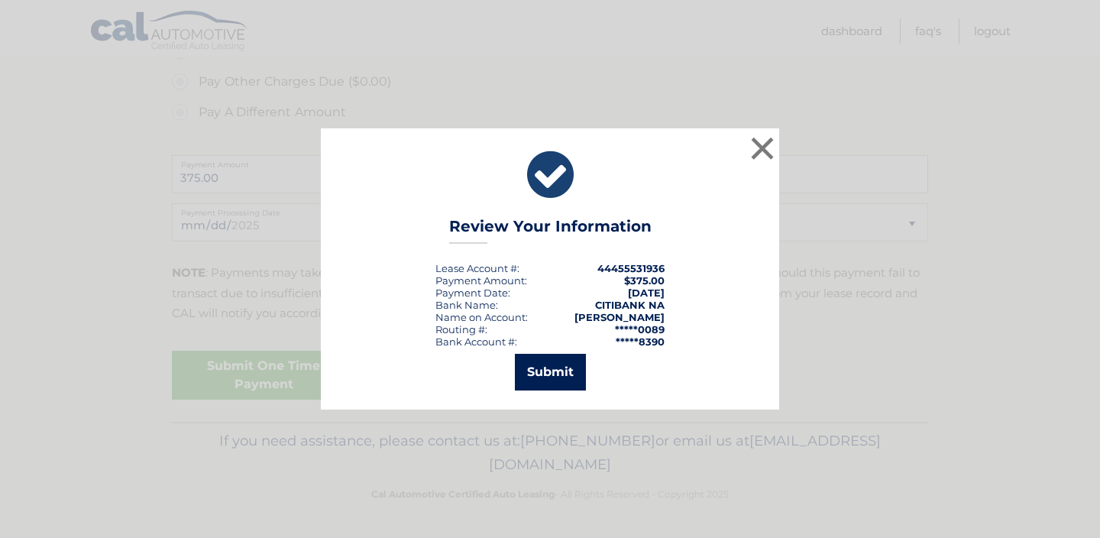
click at [540, 378] on button "Submit" at bounding box center [550, 372] width 71 height 37
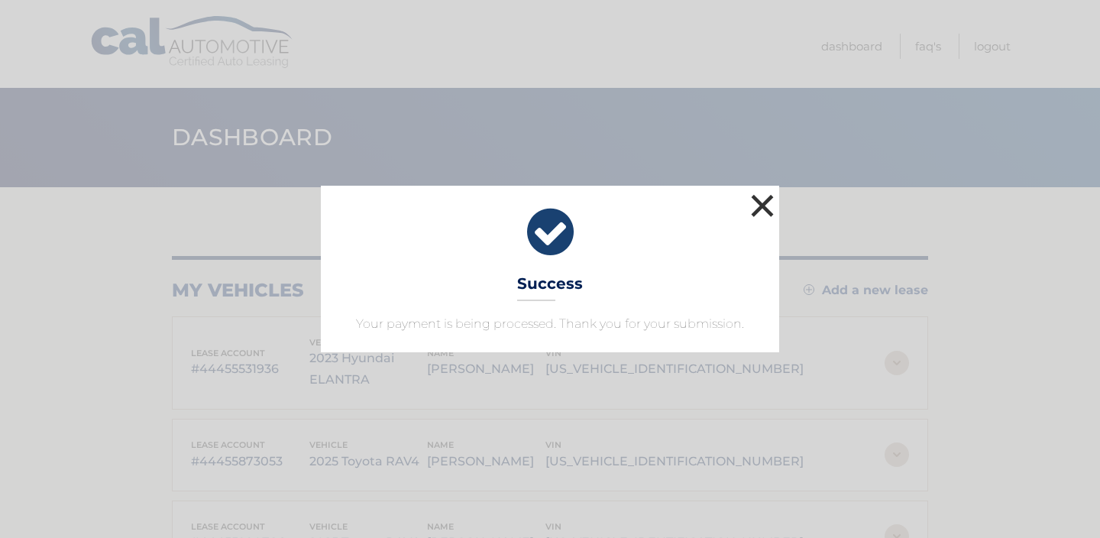
click at [762, 207] on button "×" at bounding box center [762, 205] width 31 height 31
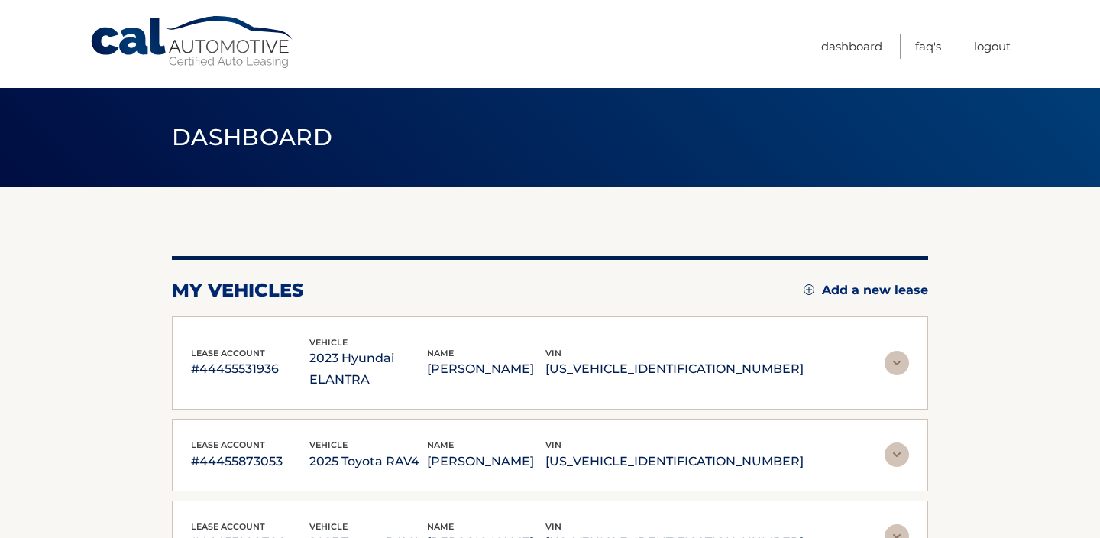
click at [895, 352] on img at bounding box center [896, 363] width 24 height 24
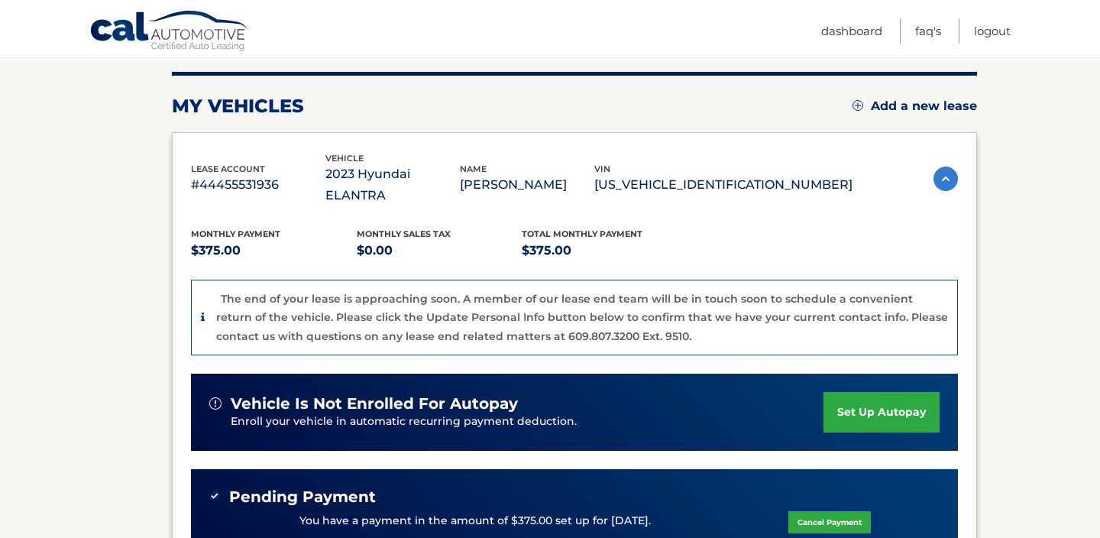
scroll to position [214, 0]
